Goal: Answer question/provide support: Share knowledge or assist other users

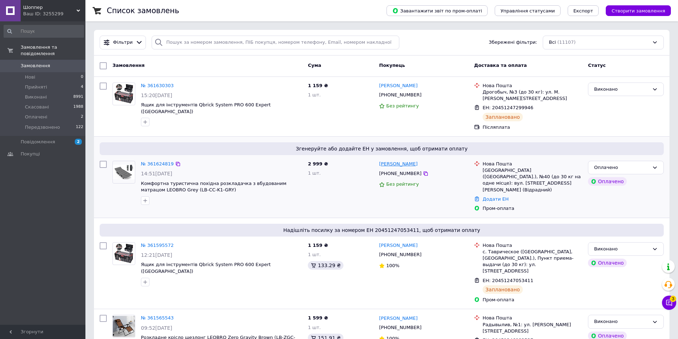
click at [397, 164] on link "[PERSON_NAME]" at bounding box center [398, 164] width 38 height 7
click at [160, 165] on link "№ 361624819" at bounding box center [157, 163] width 33 height 5
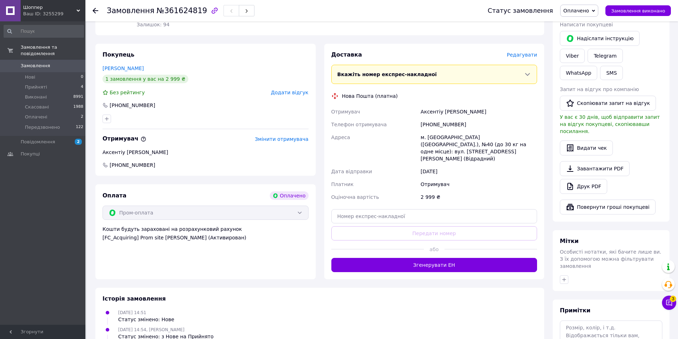
scroll to position [321, 0]
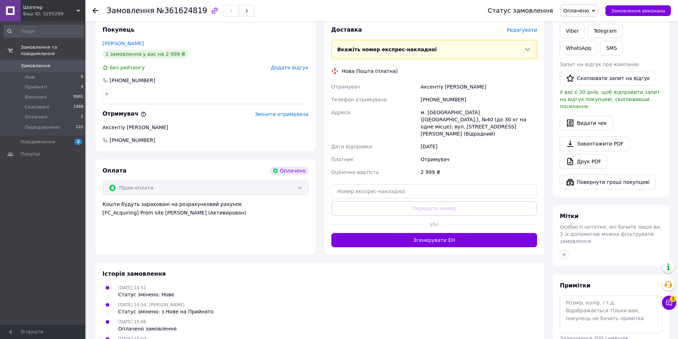
click at [294, 284] on div "[DATE] 14:51 Статус змінено: Нове" at bounding box center [320, 291] width 440 height 14
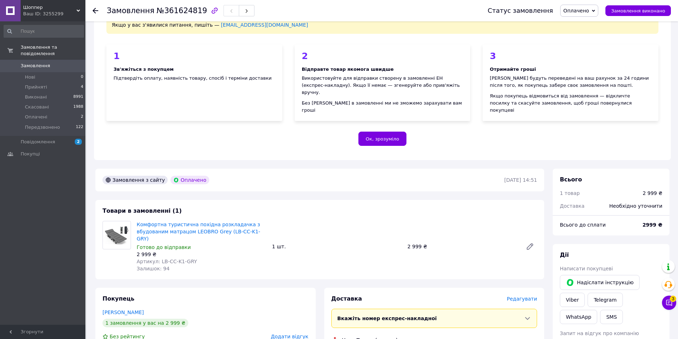
scroll to position [119, 0]
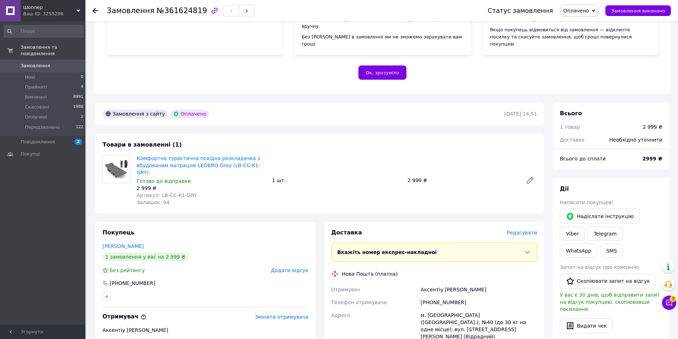
click at [485, 160] on div "Комфортна туристична похідна розкладачка з вбудованим матрацом LEOBRO Grey (LB-…" at bounding box center [337, 180] width 406 height 54
drag, startPoint x: 152, startPoint y: 268, endPoint x: 119, endPoint y: 273, distance: 33.4
click at [119, 280] on div "[PHONE_NUMBER]" at bounding box center [205, 283] width 206 height 7
click at [219, 267] on div "Без рейтингу Додати відгук" at bounding box center [205, 270] width 206 height 7
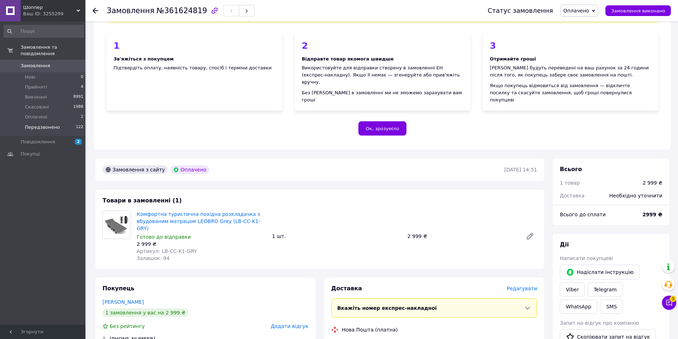
scroll to position [0, 0]
